Goal: Entertainment & Leisure: Consume media (video, audio)

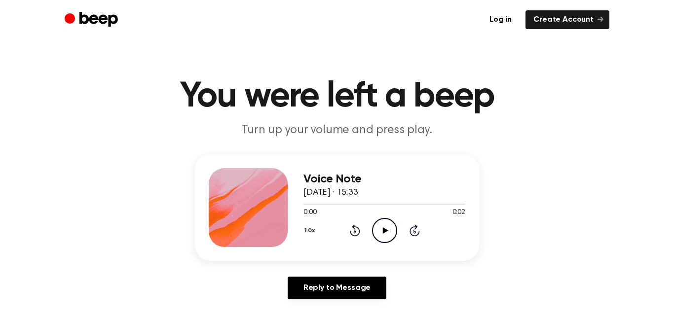
click at [381, 228] on icon "Play Audio" at bounding box center [384, 230] width 25 height 25
click at [386, 225] on icon "Play Audio" at bounding box center [384, 230] width 25 height 25
click at [381, 224] on icon "Play Audio" at bounding box center [384, 230] width 25 height 25
click at [380, 225] on icon "Play Audio" at bounding box center [384, 230] width 25 height 25
click at [390, 232] on icon "Play Audio" at bounding box center [384, 230] width 25 height 25
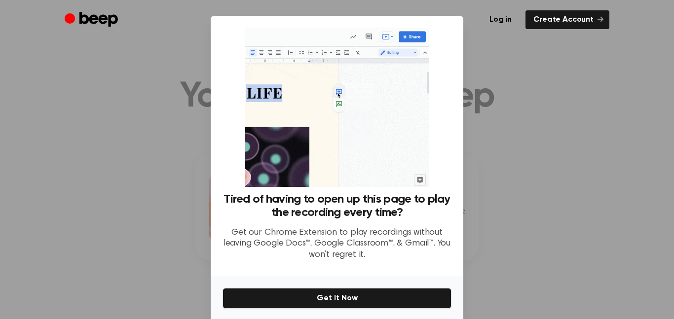
click at [468, 84] on div at bounding box center [337, 159] width 674 height 319
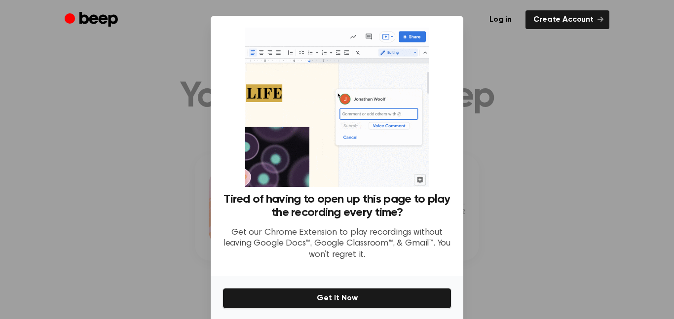
scroll to position [37, 0]
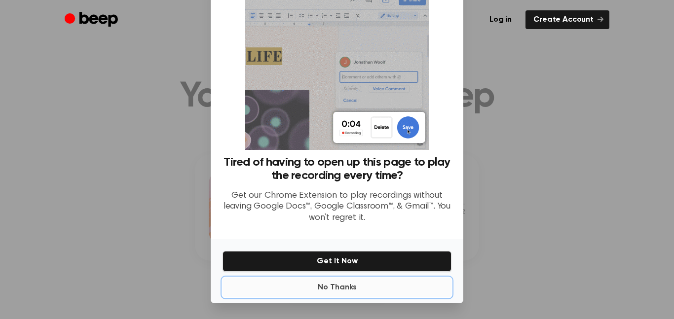
click at [348, 284] on button "No Thanks" at bounding box center [336, 288] width 229 height 20
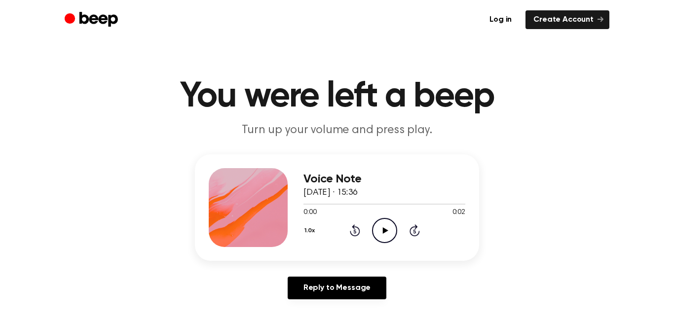
click at [381, 240] on icon "Play Audio" at bounding box center [384, 230] width 25 height 25
click at [389, 238] on icon "Play Audio" at bounding box center [384, 230] width 25 height 25
click at [384, 232] on icon at bounding box center [384, 230] width 5 height 6
click at [384, 232] on icon "Pause Audio" at bounding box center [384, 230] width 25 height 25
click at [385, 234] on icon "Play Audio" at bounding box center [384, 230] width 25 height 25
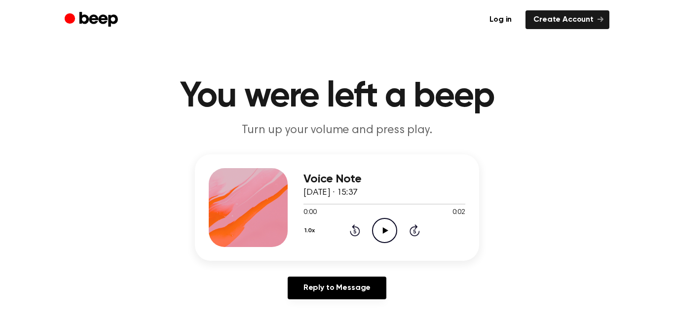
click at [383, 229] on icon at bounding box center [384, 230] width 5 height 6
click at [378, 222] on icon "Play Audio" at bounding box center [384, 230] width 25 height 25
click at [383, 236] on icon "Play Audio" at bounding box center [384, 230] width 25 height 25
click at [386, 235] on icon "Play Audio" at bounding box center [384, 230] width 25 height 25
click at [389, 236] on icon "Play Audio" at bounding box center [384, 230] width 25 height 25
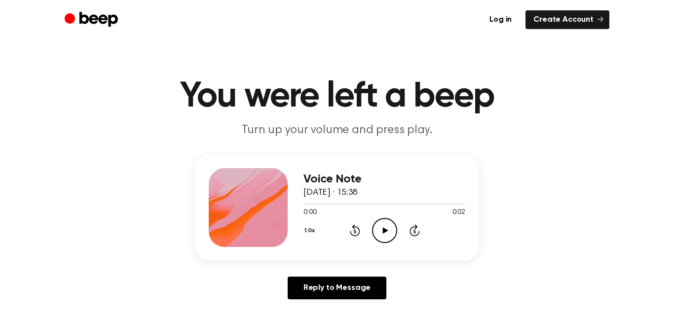
click at [382, 229] on icon at bounding box center [384, 230] width 5 height 6
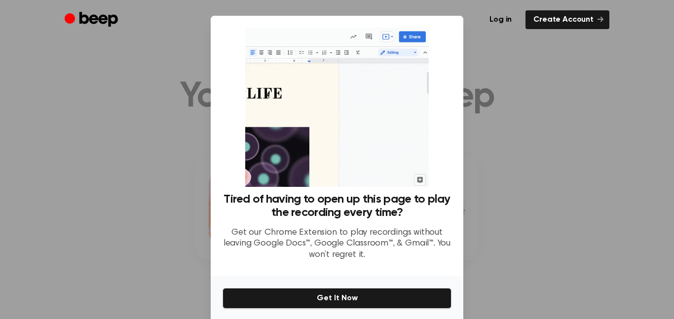
scroll to position [37, 0]
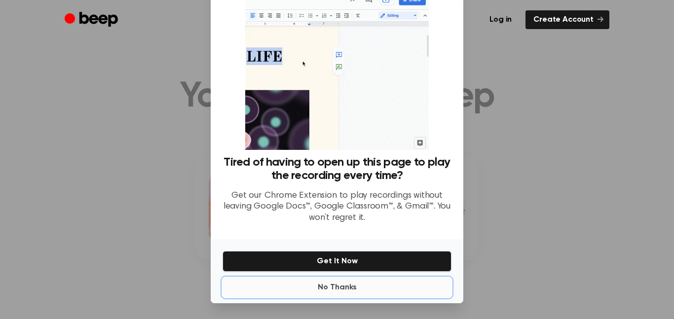
click at [346, 291] on button "No Thanks" at bounding box center [336, 288] width 229 height 20
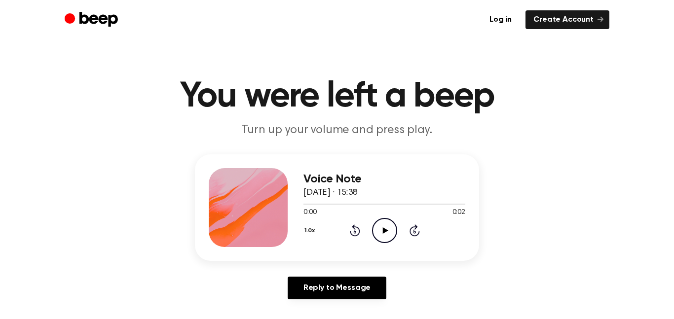
click at [381, 229] on icon "Play Audio" at bounding box center [384, 230] width 25 height 25
click at [390, 230] on icon "Play Audio" at bounding box center [384, 230] width 25 height 25
click at [390, 234] on icon "Play Audio" at bounding box center [384, 230] width 25 height 25
click at [393, 241] on icon "Play Audio" at bounding box center [384, 230] width 25 height 25
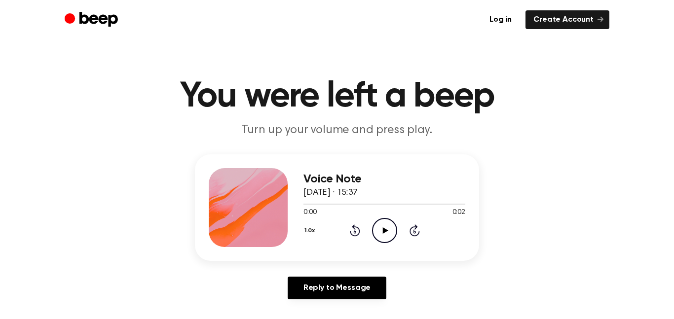
click at [378, 222] on icon "Play Audio" at bounding box center [384, 230] width 25 height 25
click at [380, 224] on icon "Pause Audio" at bounding box center [384, 230] width 25 height 25
